Goal: Task Accomplishment & Management: Manage account settings

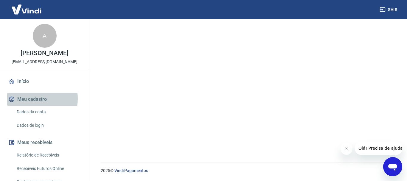
click at [30, 99] on button "Meu cadastro" at bounding box center [44, 99] width 75 height 13
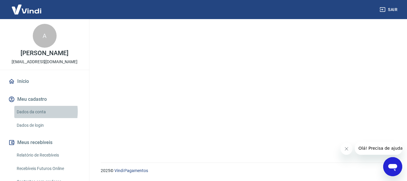
click at [30, 112] on link "Dados da conta" at bounding box center [48, 112] width 68 height 12
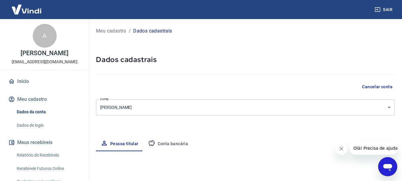
select select "RS"
select select "business"
click at [171, 143] on button "Conta bancária" at bounding box center [168, 144] width 50 height 14
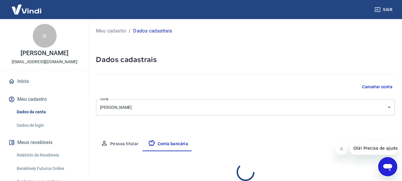
select select "1"
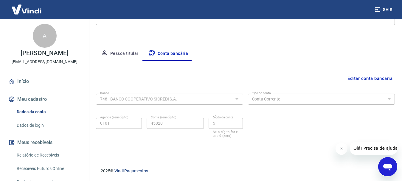
scroll to position [91, 0]
click at [126, 54] on button "Pessoa titular" at bounding box center [119, 53] width 47 height 14
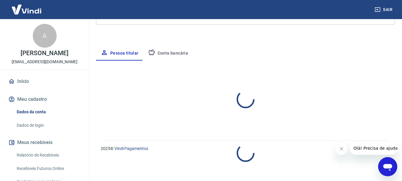
select select "RS"
select select "business"
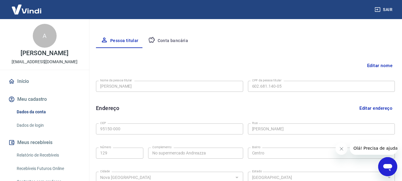
scroll to position [103, 0]
click at [168, 41] on button "Conta bancária" at bounding box center [168, 41] width 50 height 14
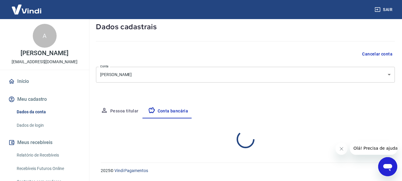
scroll to position [91, 0]
select select "1"
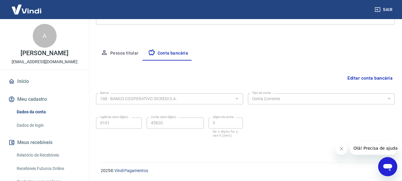
drag, startPoint x: 261, startPoint y: 75, endPoint x: 343, endPoint y: 85, distance: 82.6
click at [343, 85] on div "Editar conta bancária Banco 748 - BANCO COOPERATIVO SICREDI S.A. Banco Tipo de …" at bounding box center [245, 105] width 299 height 88
click at [375, 78] on button "Editar conta bancária" at bounding box center [370, 77] width 50 height 11
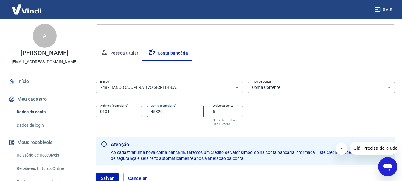
click at [174, 110] on input "45820" at bounding box center [175, 111] width 57 height 11
type input "4"
type input "27765"
click at [224, 110] on input "5" at bounding box center [226, 111] width 34 height 11
type input "0"
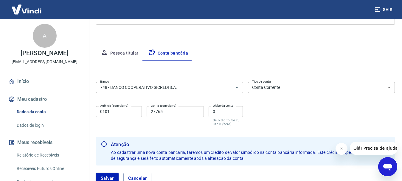
click at [341, 150] on icon "Fechar mensagem da empresa" at bounding box center [341, 148] width 5 height 5
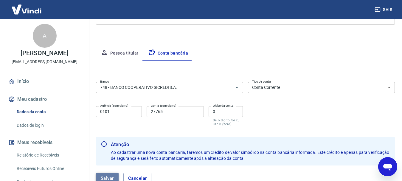
click at [109, 176] on button "Salvar" at bounding box center [107, 178] width 23 height 11
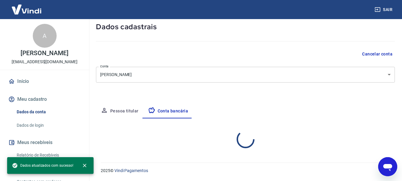
select select "1"
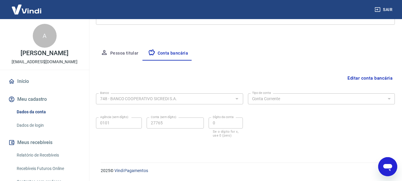
click at [300, 152] on div "Meu cadastro / Dados cadastrais Dados cadastrais Cancelar conta Conta AZAM TOUS…" at bounding box center [245, 41] width 313 height 227
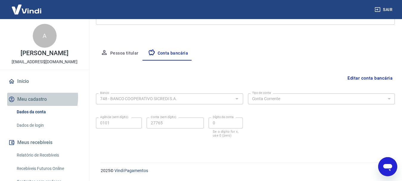
click at [29, 98] on button "Meu cadastro" at bounding box center [44, 99] width 75 height 13
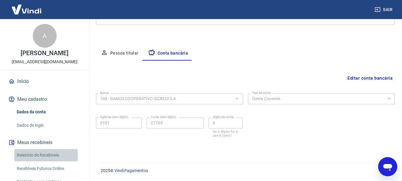
click at [31, 156] on link "Relatório de Recebíveis" at bounding box center [48, 155] width 68 height 12
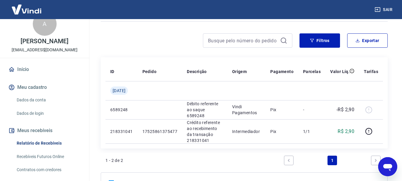
scroll to position [41, 0]
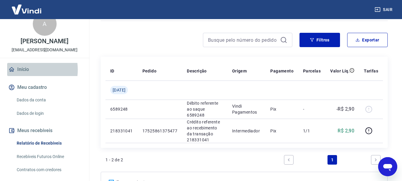
click at [24, 70] on link "Início" at bounding box center [44, 69] width 75 height 13
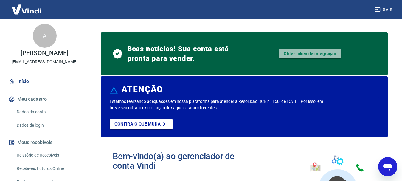
click at [312, 53] on link "Obter token de integração" at bounding box center [310, 54] width 62 height 10
